Goal: Navigation & Orientation: Find specific page/section

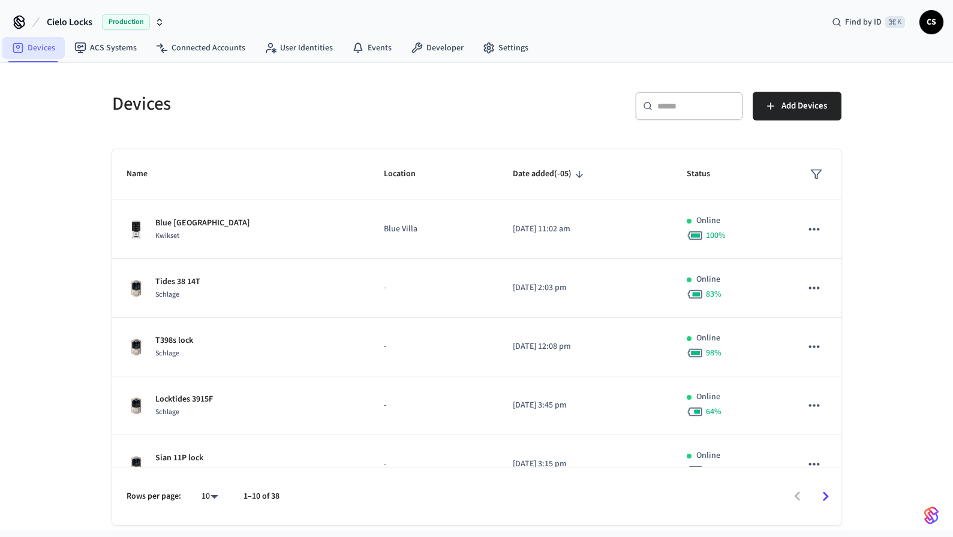
click at [35, 52] on link "Devices" at bounding box center [33, 48] width 62 height 22
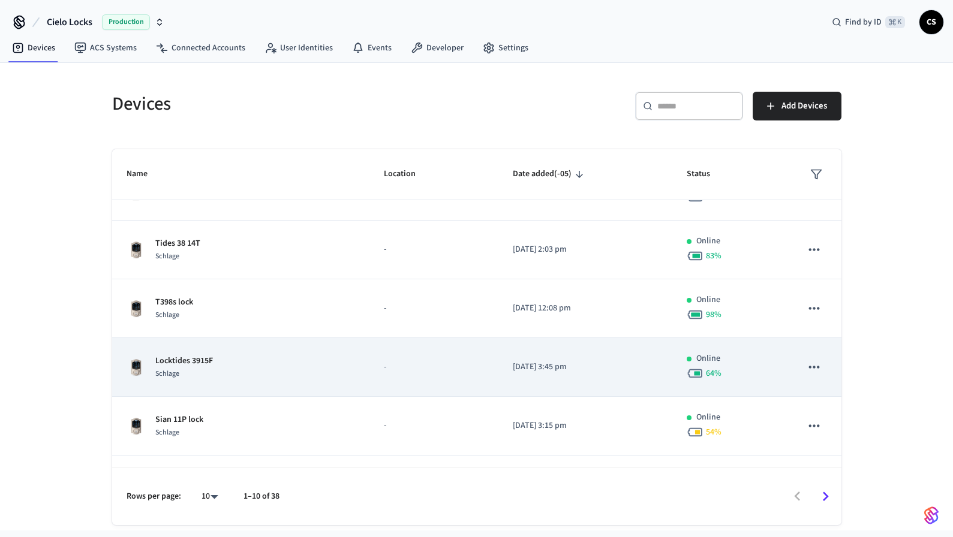
scroll to position [65, 0]
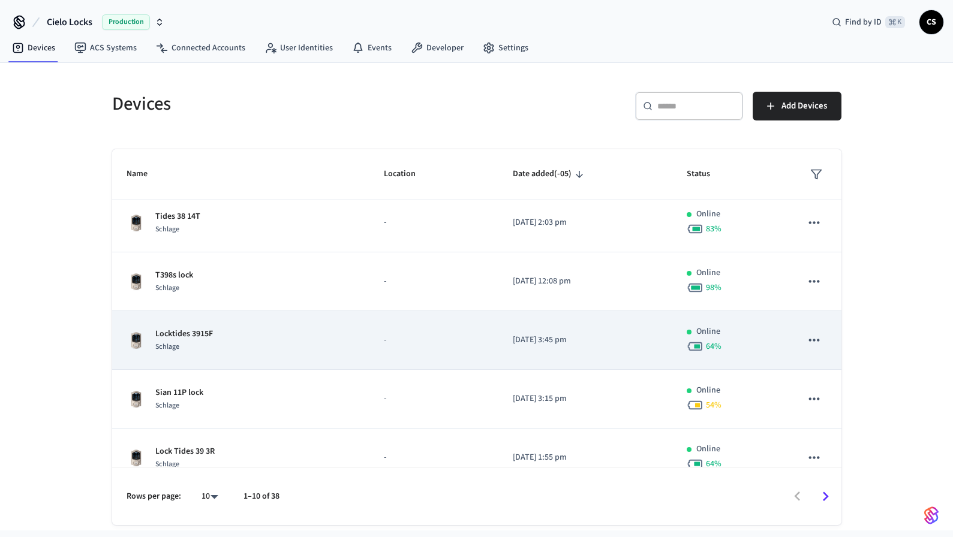
click at [217, 358] on td "Locktides 3915F Schlage" at bounding box center [240, 340] width 257 height 59
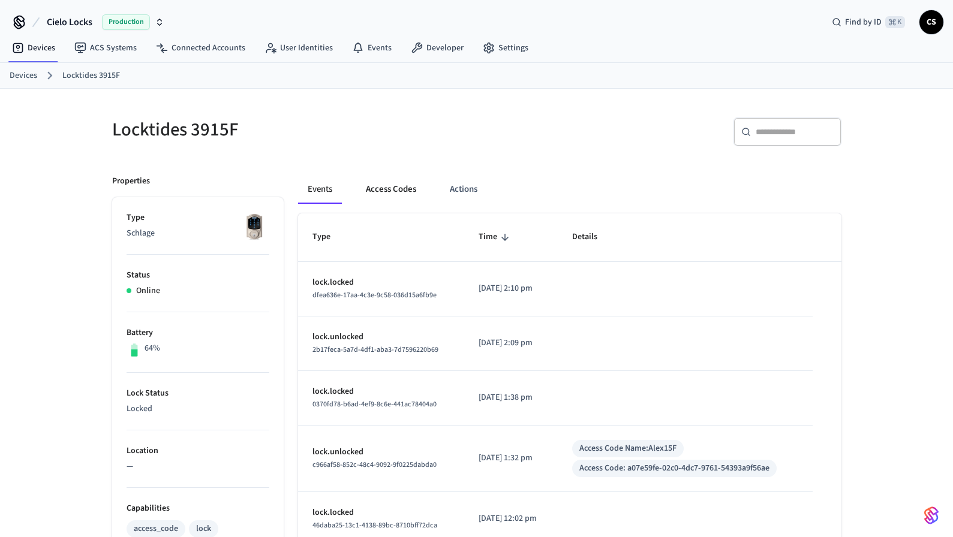
click at [396, 195] on button "Access Codes" at bounding box center [391, 189] width 70 height 29
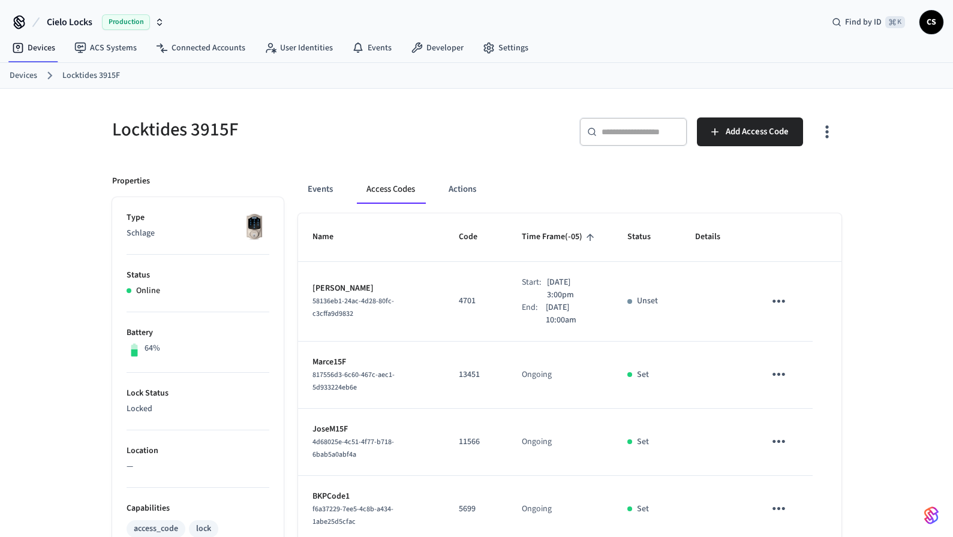
click at [23, 65] on div "Devices Locktides 3915F" at bounding box center [476, 76] width 953 height 26
click at [17, 76] on link "Devices" at bounding box center [24, 76] width 28 height 13
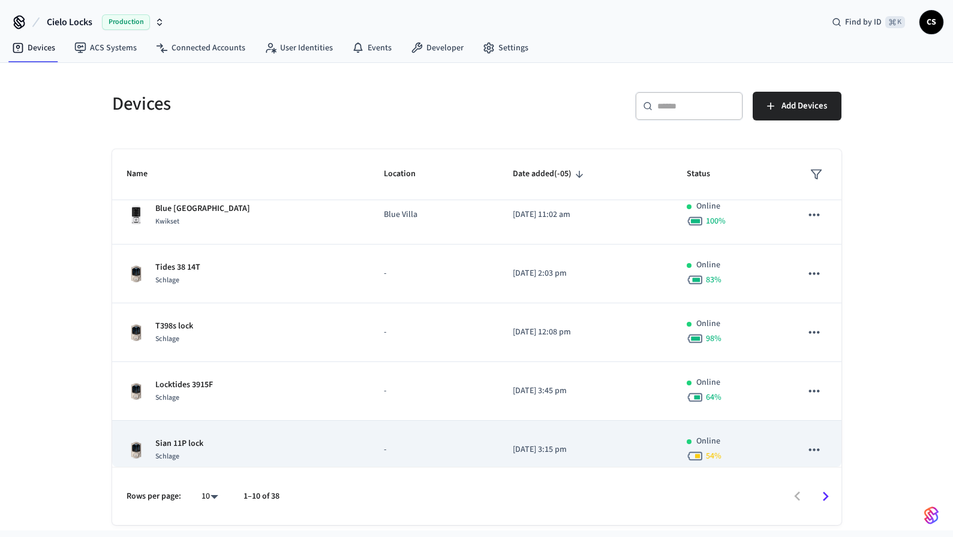
scroll to position [16, 0]
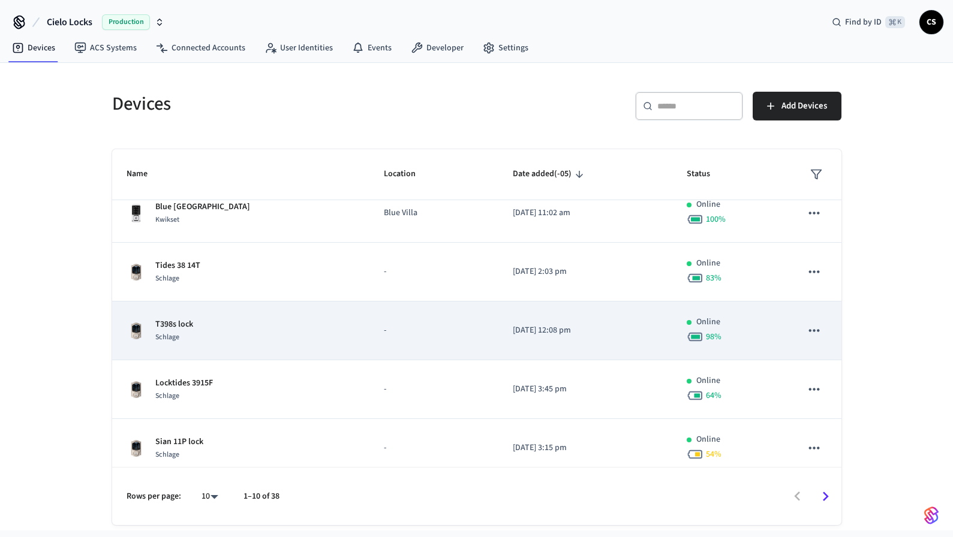
click at [421, 324] on p "-" at bounding box center [434, 330] width 100 height 13
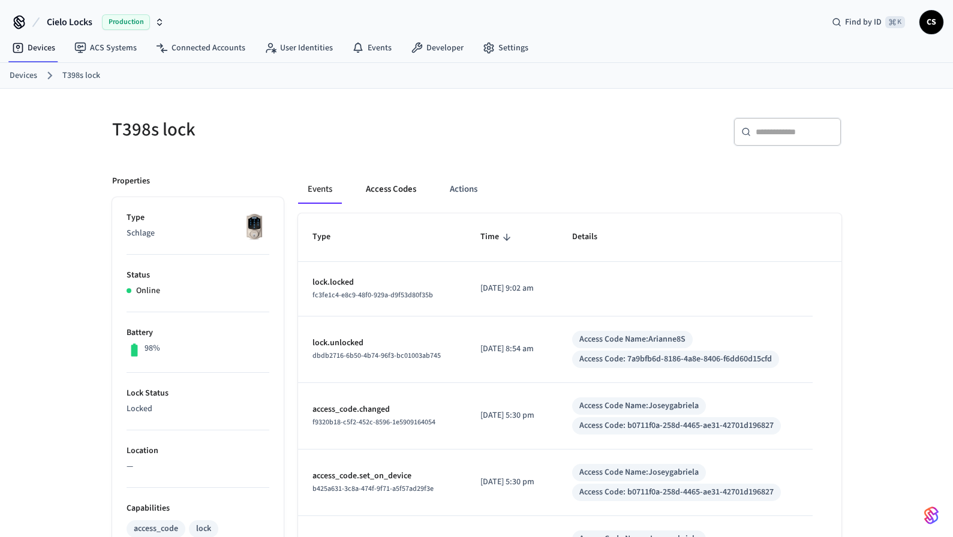
click at [377, 192] on button "Access Codes" at bounding box center [391, 189] width 70 height 29
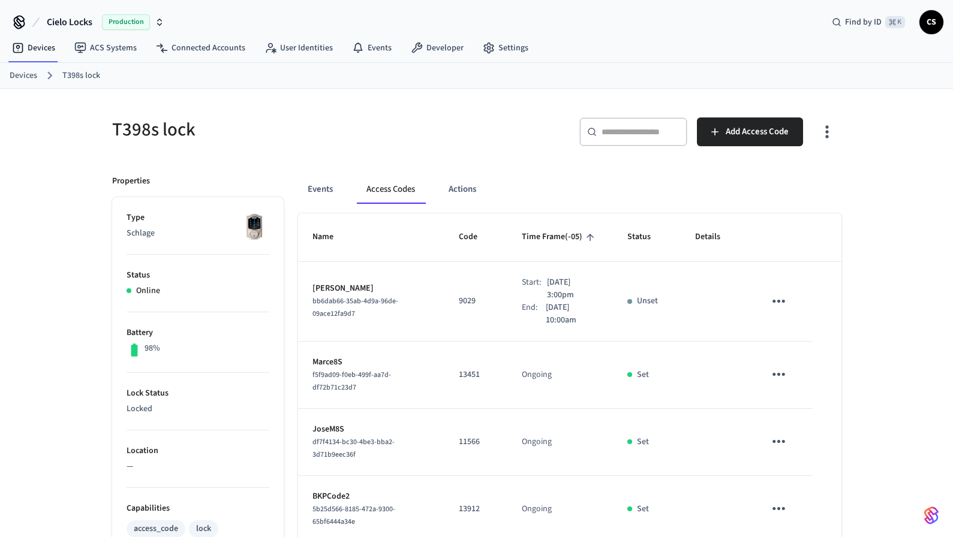
scroll to position [69, 0]
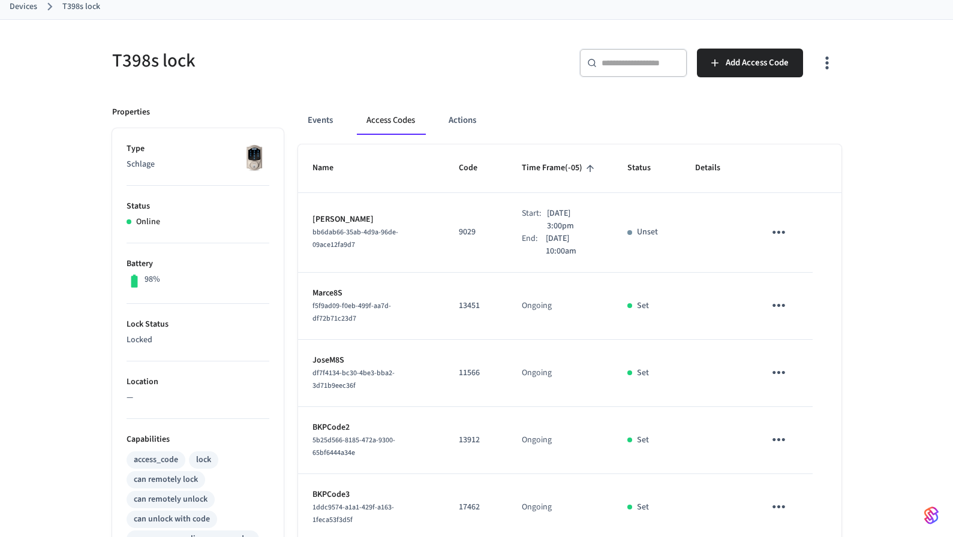
click at [28, 8] on link "Devices" at bounding box center [24, 7] width 28 height 13
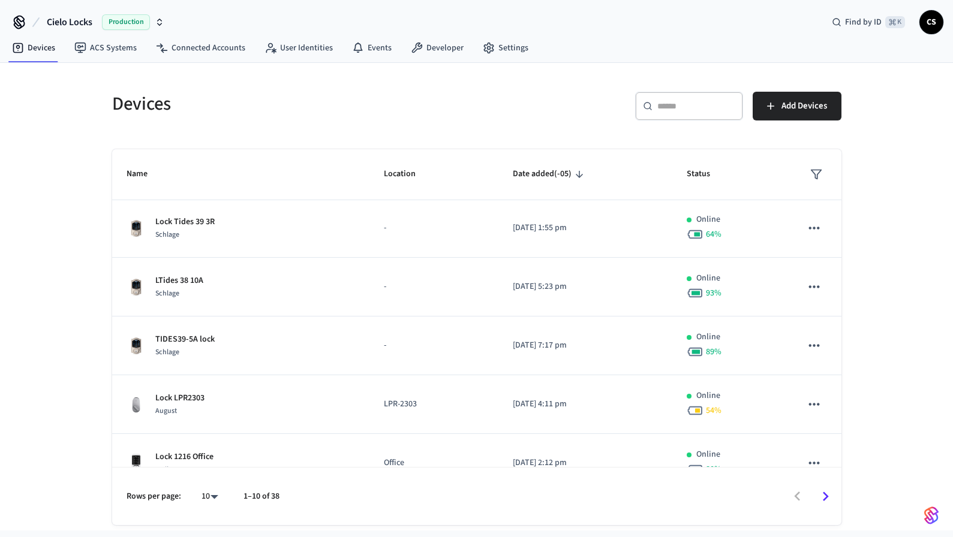
scroll to position [321, 0]
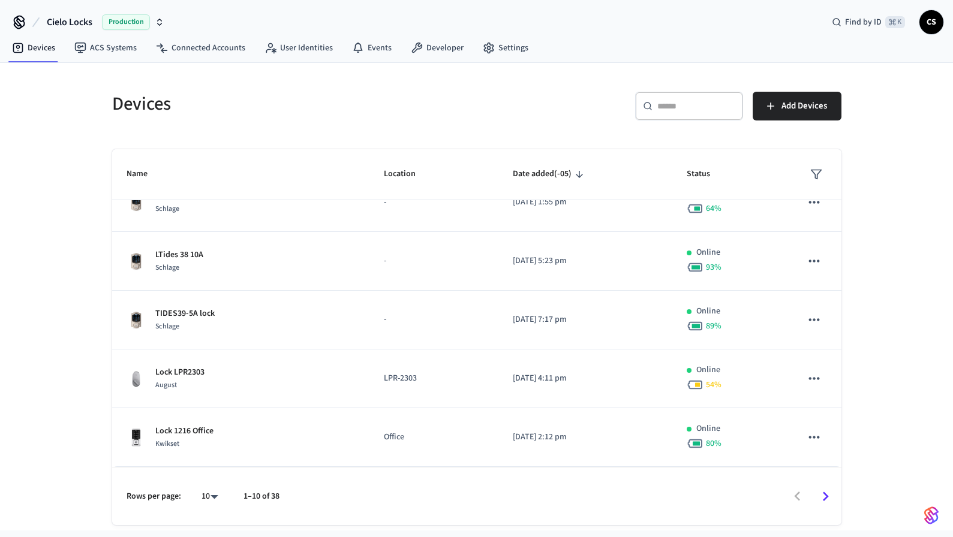
click at [587, 46] on div "Devices ACS Systems Connected Accounts User Identities Events Developer Settings" at bounding box center [476, 49] width 953 height 28
